Goal: Navigation & Orientation: Go to known website

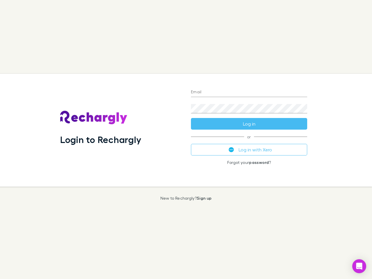
click at [186, 140] on div "Login to Rechargly" at bounding box center [121, 130] width 131 height 113
click at [249, 93] on input "Email" at bounding box center [249, 92] width 116 height 9
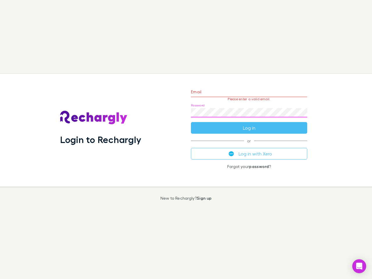
click at [249, 124] on form "Email Please enter a valid email. Password Log in" at bounding box center [249, 108] width 116 height 51
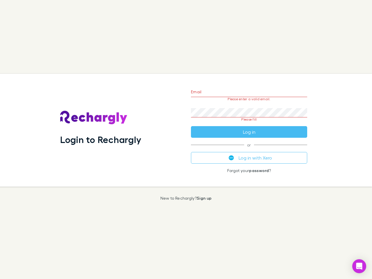
click at [249, 150] on div "Email Please enter a valid email. Password Please fill Log in or Log in with Xe…" at bounding box center [249, 130] width 126 height 113
click at [360, 266] on icon "Open Intercom Messenger" at bounding box center [360, 266] width 6 height 7
